Goal: Information Seeking & Learning: Learn about a topic

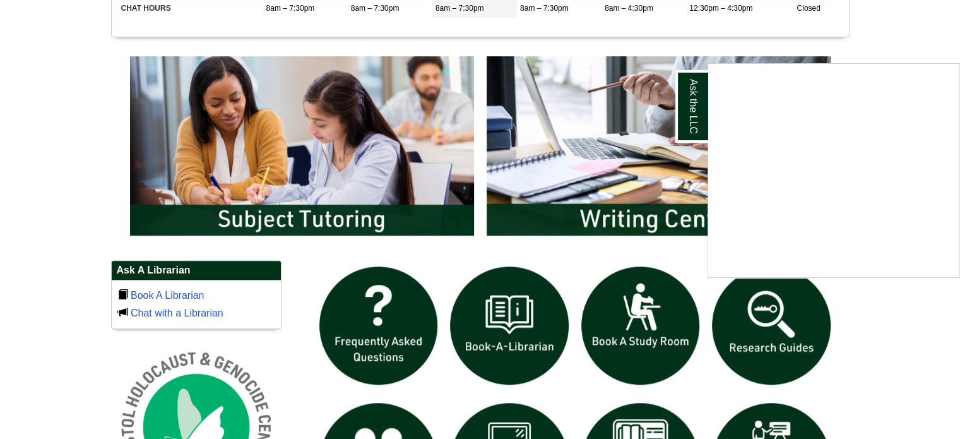
scroll to position [258, 0]
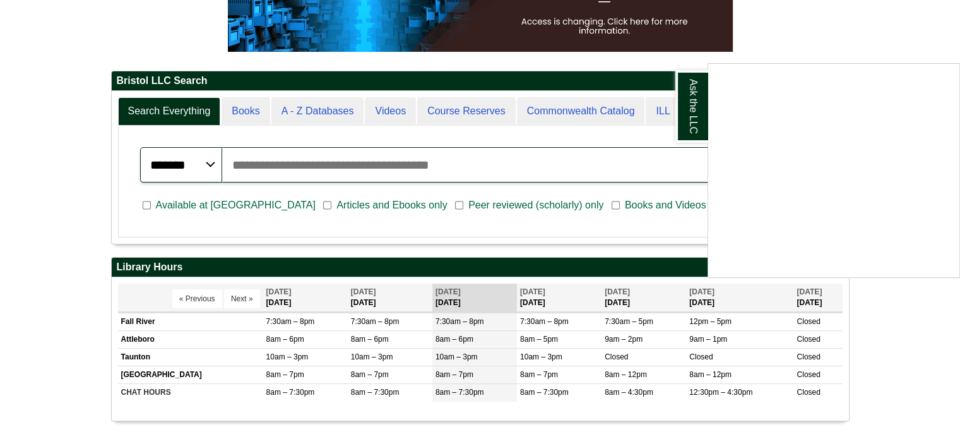
click at [323, 109] on div "Ask the LLC" at bounding box center [480, 219] width 960 height 439
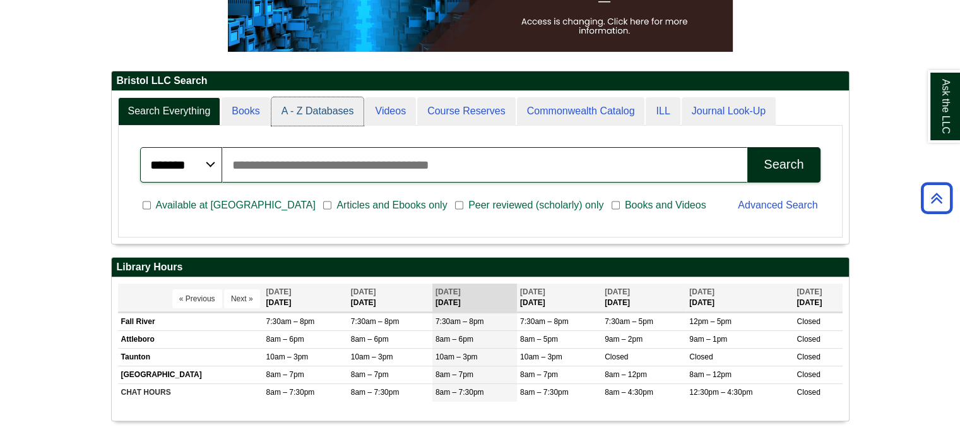
click at [323, 109] on link "A - Z Databases" at bounding box center [317, 111] width 93 height 28
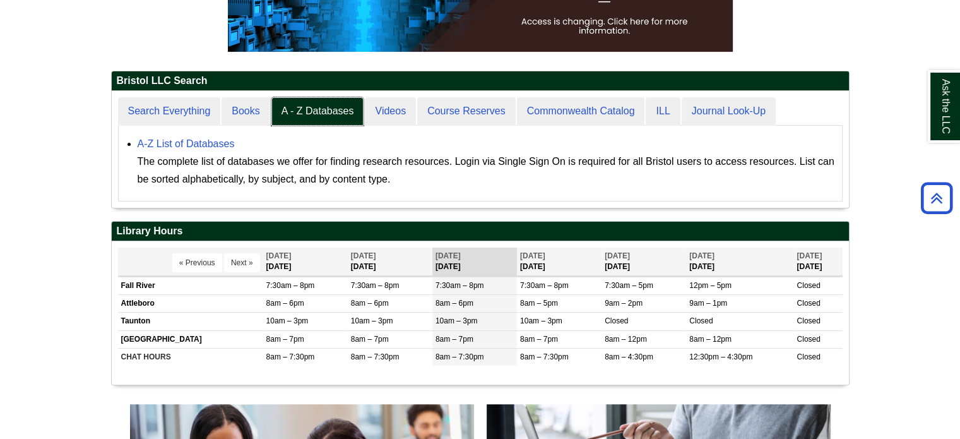
scroll to position [641, 0]
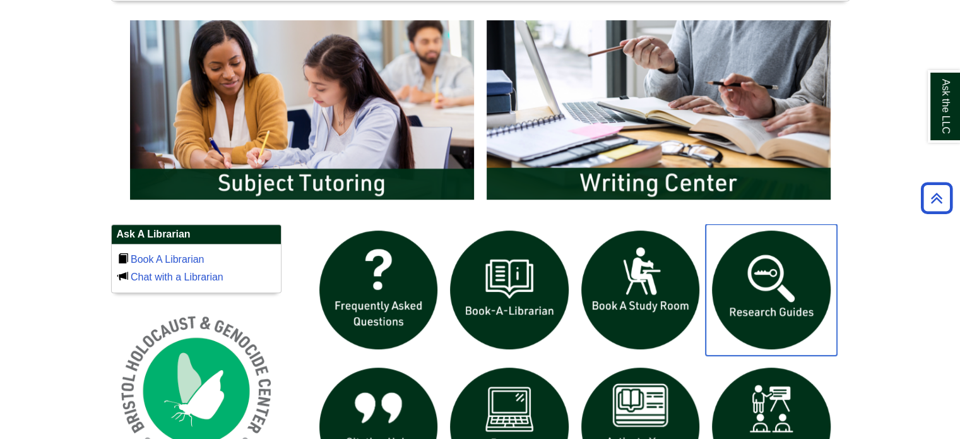
click at [763, 273] on img "slideshow" at bounding box center [771, 289] width 131 height 131
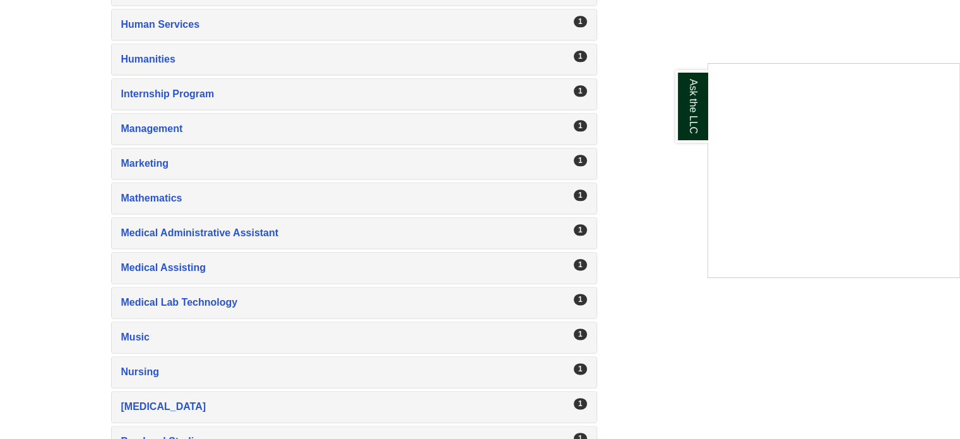
scroll to position [1919, 0]
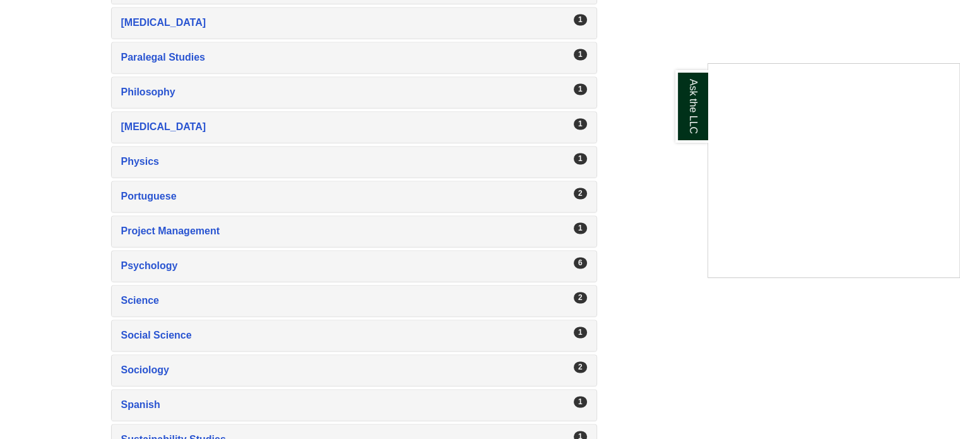
click at [138, 357] on div "Ask the LLC" at bounding box center [480, 219] width 960 height 439
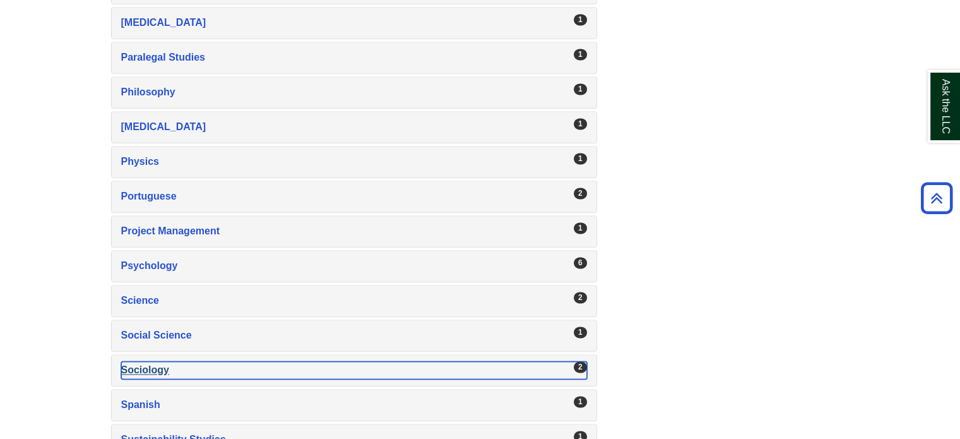
click at [138, 361] on div "Sociology , 2 guides" at bounding box center [354, 370] width 466 height 18
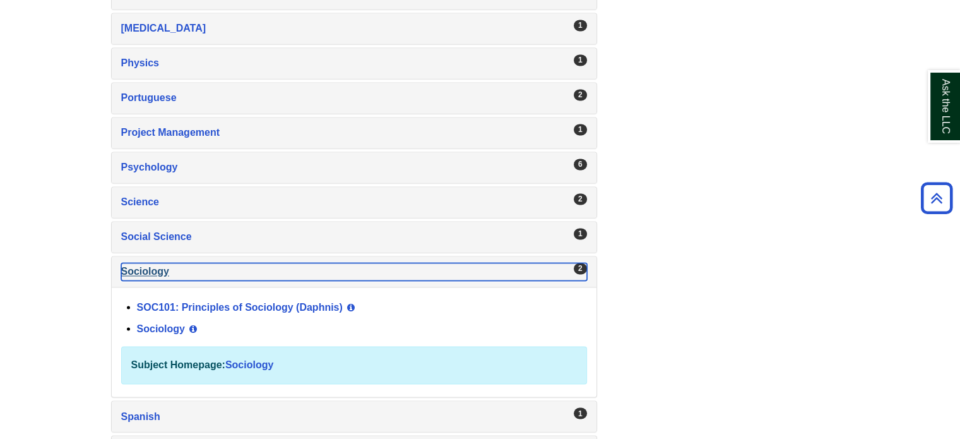
scroll to position [2020, 0]
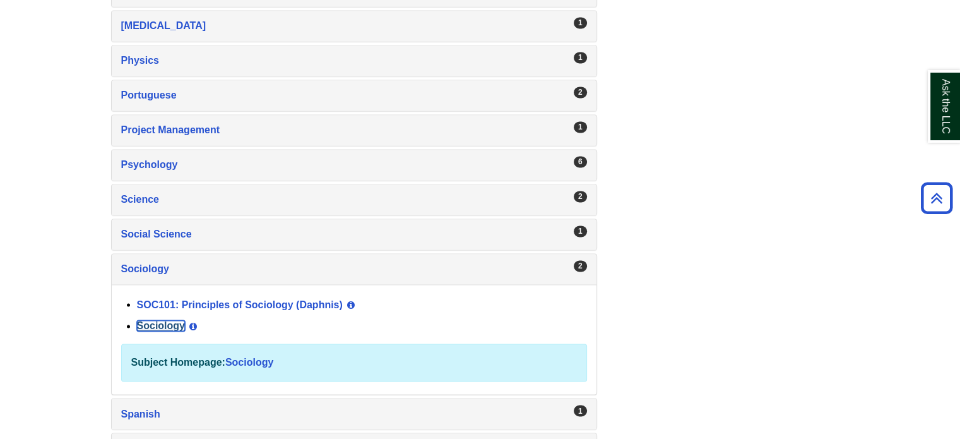
click at [166, 320] on link "Sociology" at bounding box center [161, 325] width 48 height 11
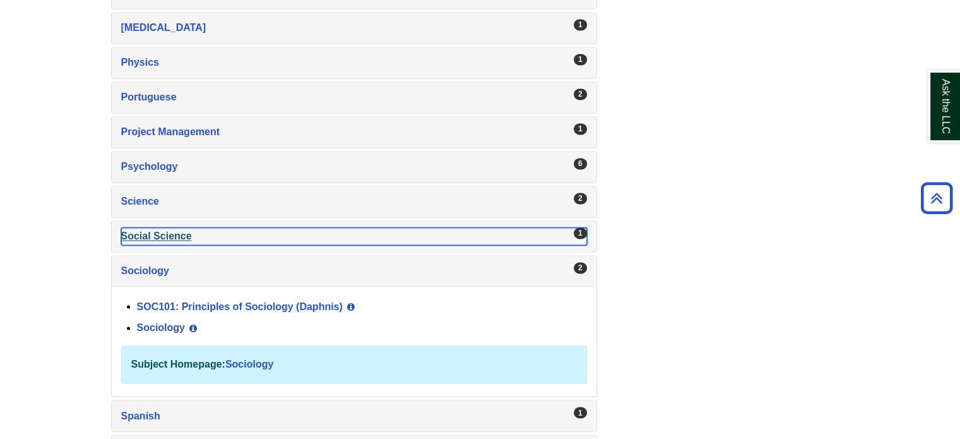
click at [161, 227] on div "Social Science , 1 guides" at bounding box center [354, 236] width 466 height 18
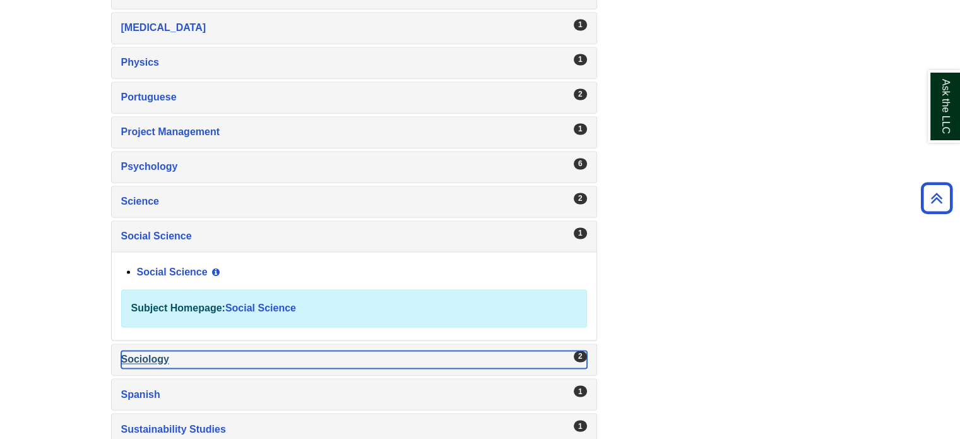
click at [150, 350] on div "Sociology , 2 guides" at bounding box center [354, 359] width 466 height 18
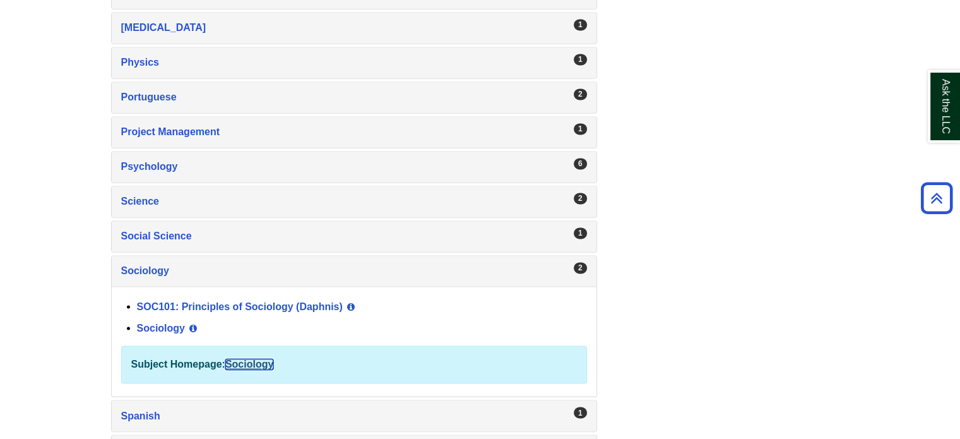
click at [251, 359] on link "Sociology" at bounding box center [249, 364] width 48 height 11
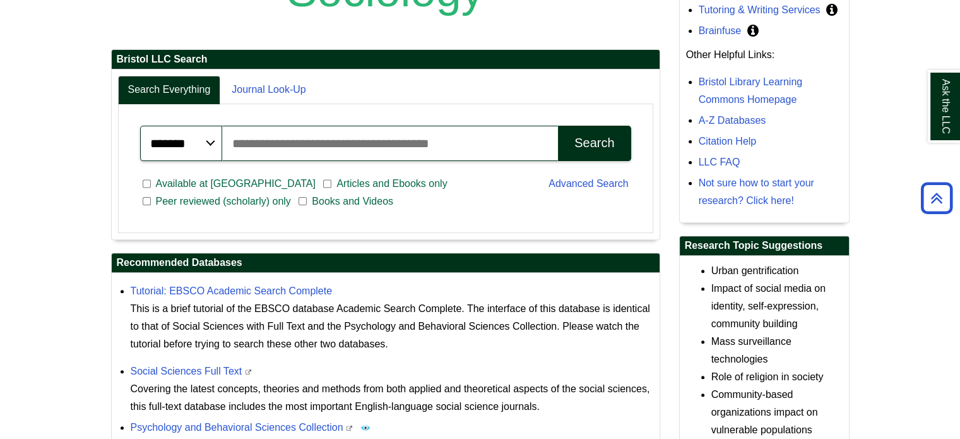
scroll to position [723, 0]
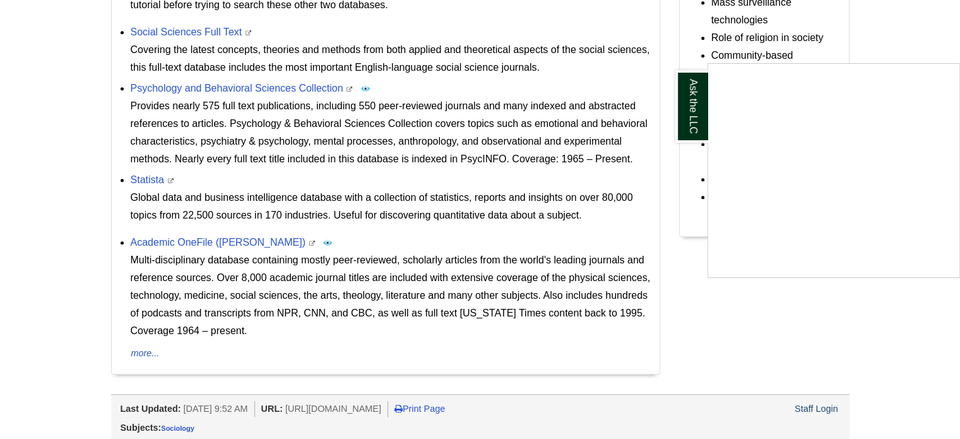
click at [170, 242] on div "Ask the LLC" at bounding box center [480, 219] width 960 height 439
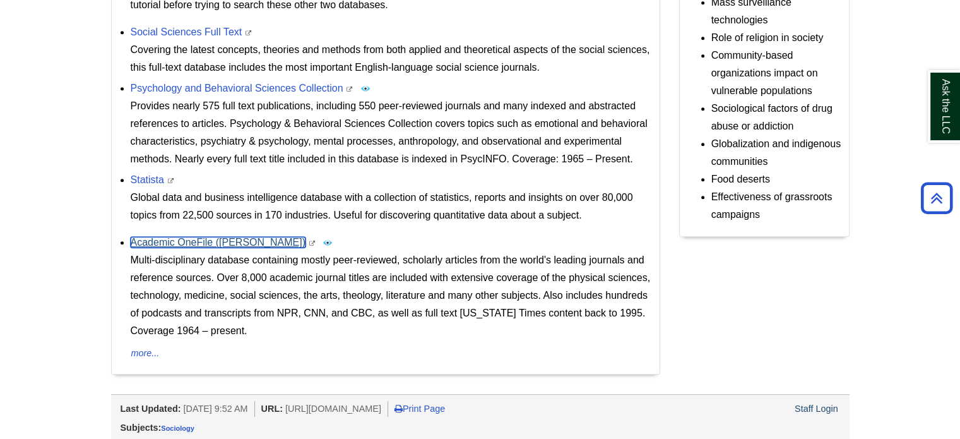
click at [170, 242] on link "Academic OneFile (Gale)" at bounding box center [218, 242] width 175 height 11
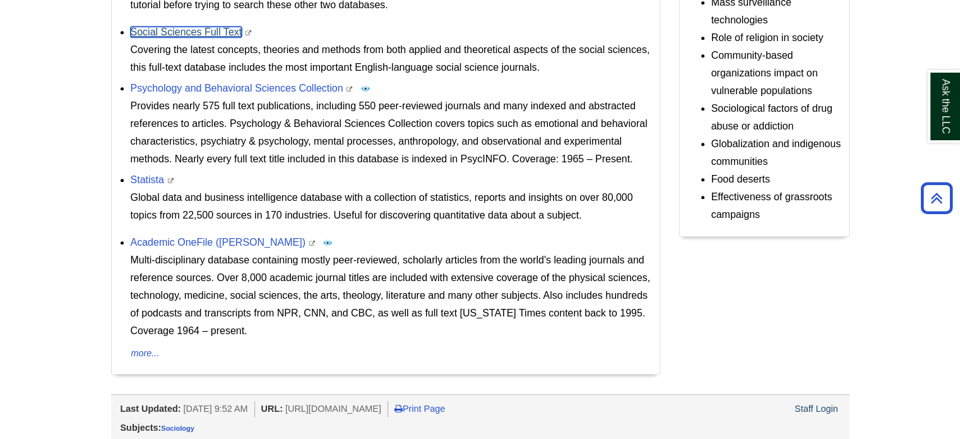
click at [202, 33] on link "Social Sciences Full Text" at bounding box center [187, 32] width 112 height 11
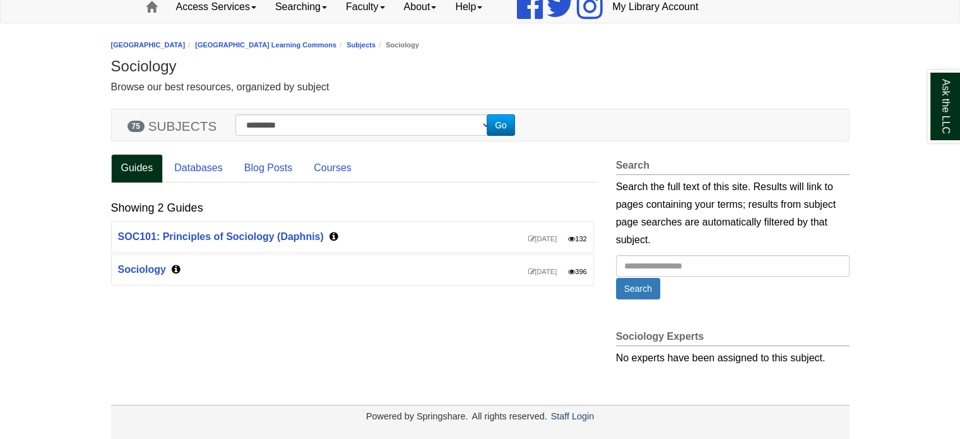
scroll to position [116, 0]
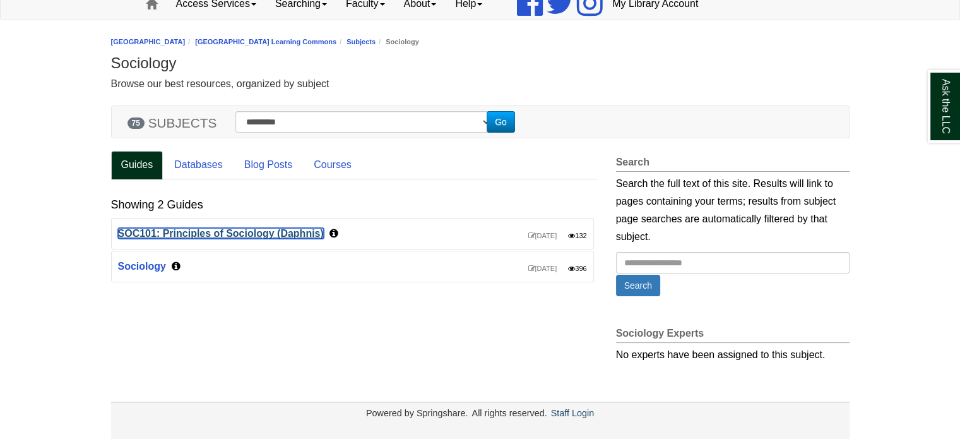
click at [229, 232] on link "SOC101: Principles of Sociology (Daphnis)" at bounding box center [221, 233] width 206 height 11
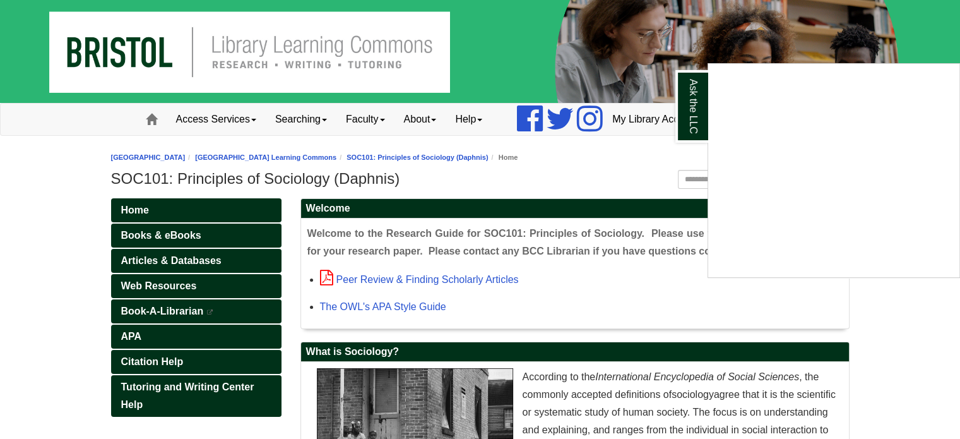
click at [187, 256] on div "Ask the LLC" at bounding box center [480, 219] width 960 height 439
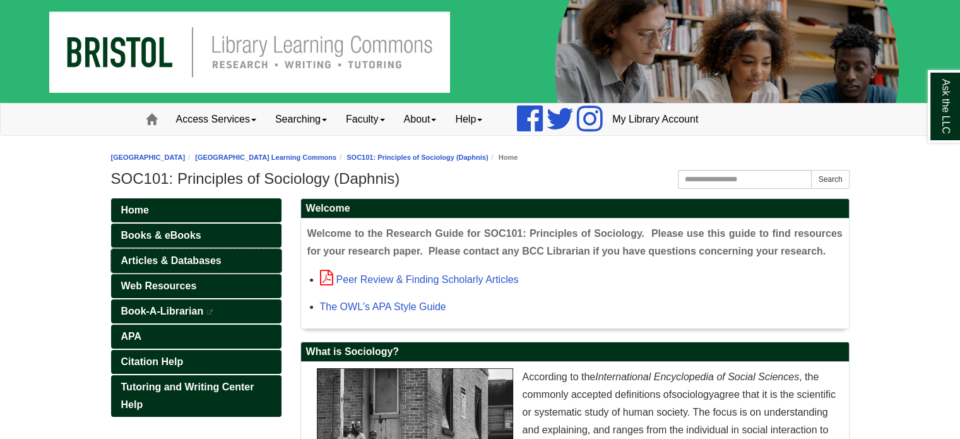
click at [158, 261] on span "Articles & Databases" at bounding box center [171, 260] width 100 height 11
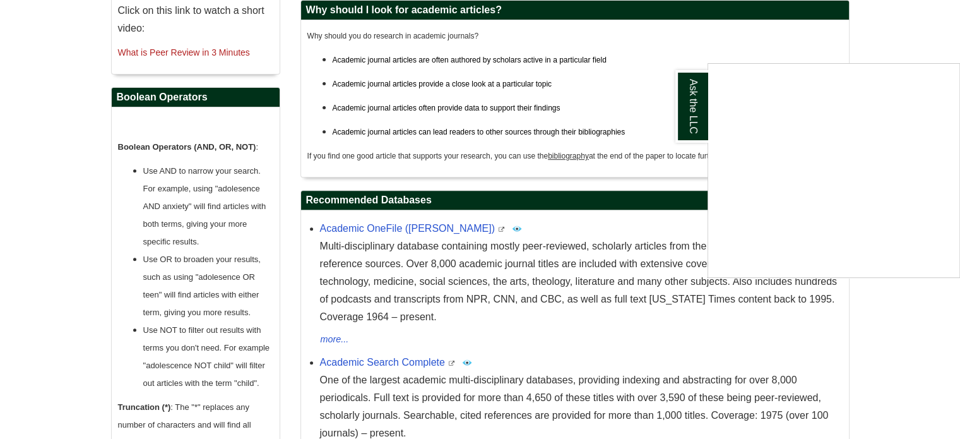
scroll to position [874, 0]
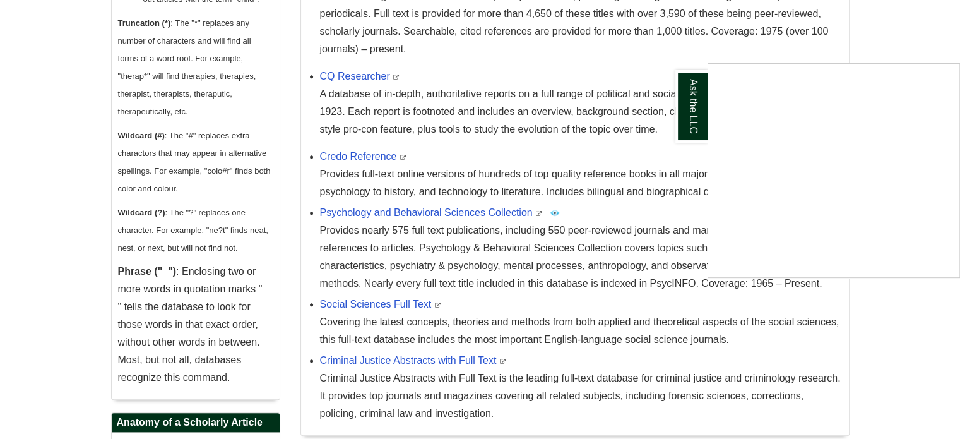
click at [404, 214] on div "Ask the LLC" at bounding box center [480, 219] width 960 height 439
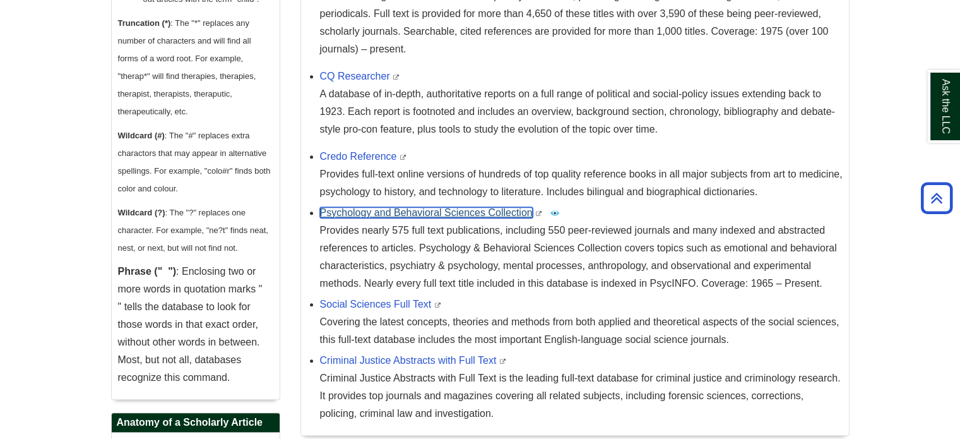
click at [404, 214] on link "Psychology and Behavioral Sciences Collection" at bounding box center [426, 212] width 213 height 11
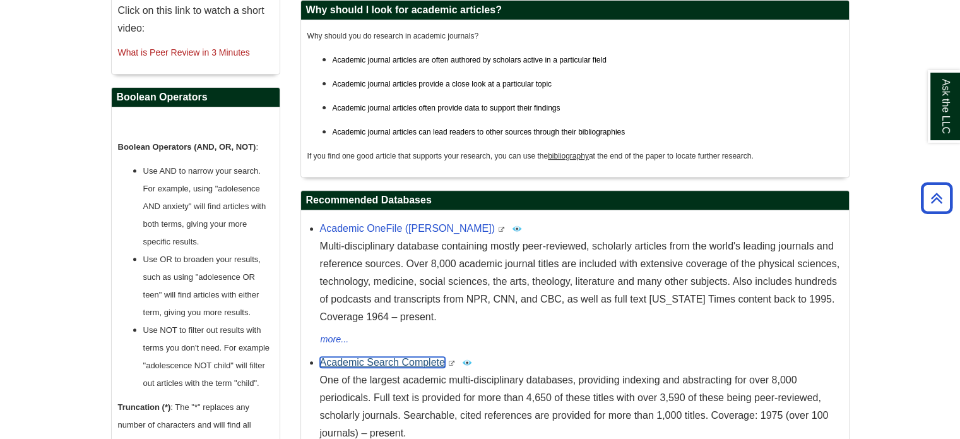
click at [395, 363] on link "Academic Search Complete" at bounding box center [382, 362] width 125 height 11
